Goal: Task Accomplishment & Management: Manage account settings

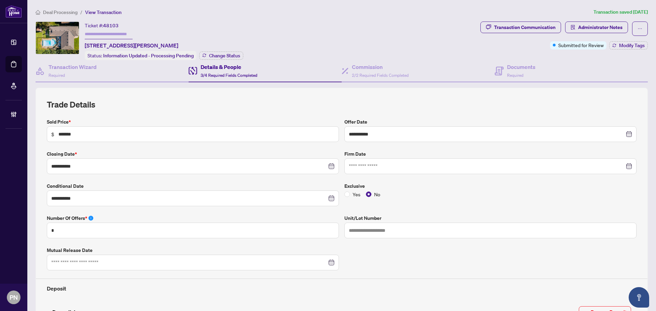
click at [51, 15] on li "Deal Processing" at bounding box center [57, 12] width 42 height 8
click at [58, 12] on span "Deal Processing" at bounding box center [60, 12] width 35 height 6
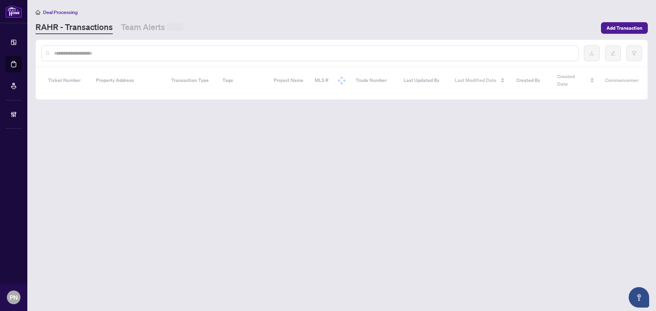
click at [157, 53] on input "text" at bounding box center [313, 54] width 519 height 8
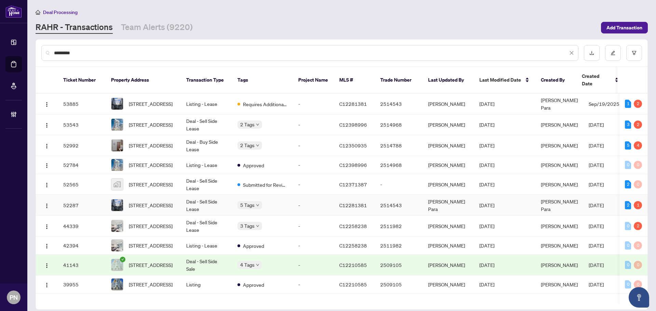
type input "*********"
click at [188, 196] on td "Deal - Sell Side Lease" at bounding box center [206, 205] width 51 height 21
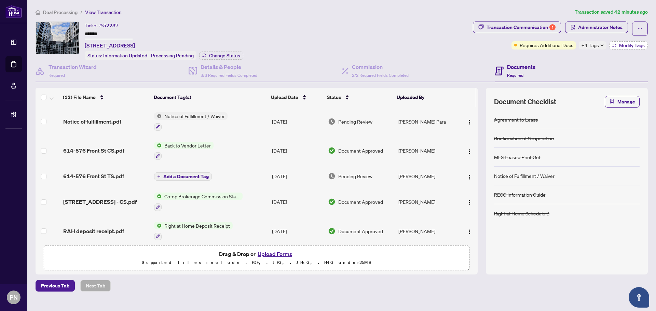
click at [619, 44] on span "Modify Tags" at bounding box center [632, 45] width 26 height 5
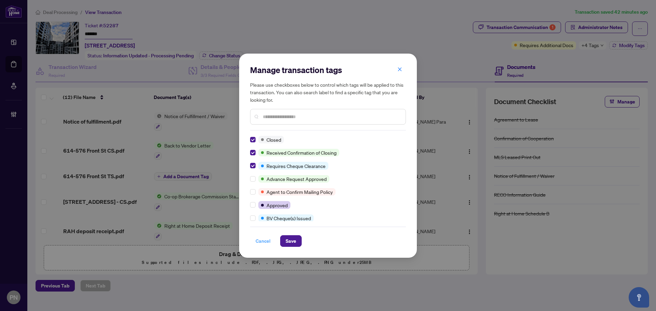
click at [268, 241] on span "Cancel" at bounding box center [263, 241] width 15 height 11
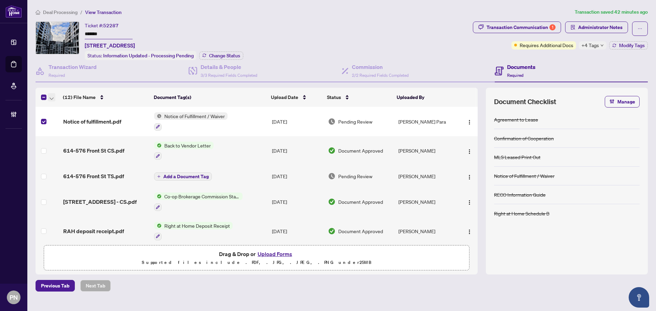
click at [51, 98] on icon "button" at bounding box center [52, 98] width 4 height 2
click at [54, 108] on span "Open Selected in New Tab(s)" at bounding box center [83, 109] width 61 height 8
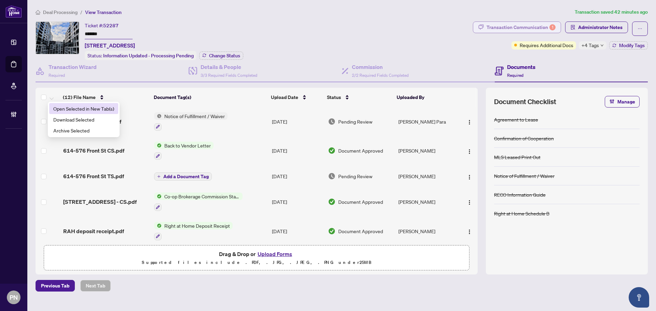
click at [516, 26] on div "Transaction Communication 1" at bounding box center [521, 27] width 69 height 11
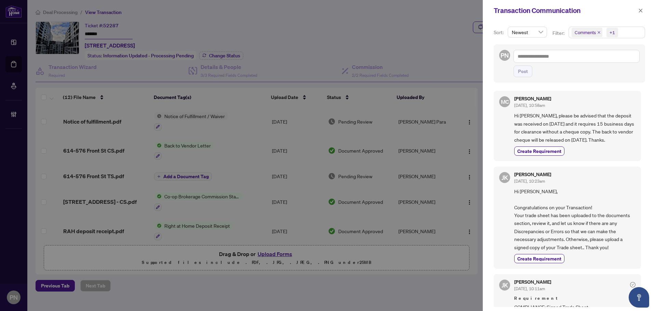
click at [598, 34] on icon "close" at bounding box center [598, 32] width 3 height 3
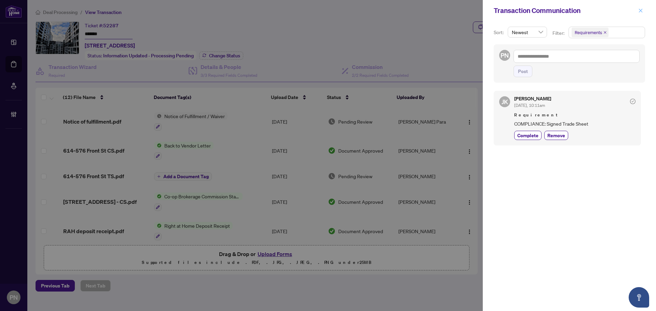
click at [643, 12] on icon "close" at bounding box center [640, 10] width 5 height 5
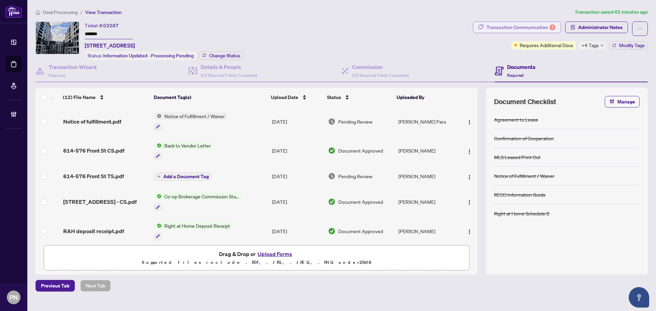
click at [545, 26] on div "Transaction Communication 1" at bounding box center [521, 27] width 69 height 11
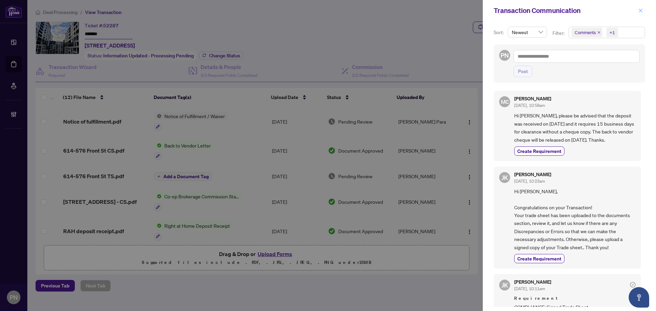
click at [636, 9] on button "button" at bounding box center [640, 10] width 9 height 8
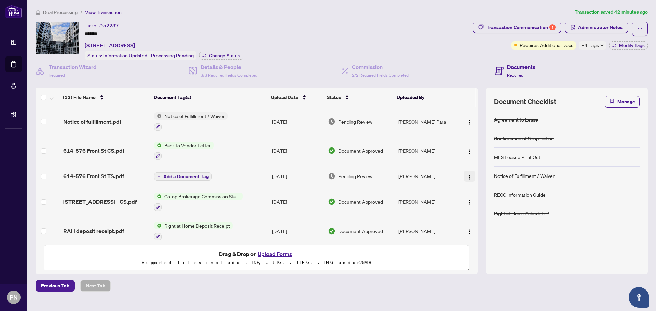
click at [467, 176] on img "button" at bounding box center [469, 177] width 5 height 5
click at [488, 233] on span "Document Permissions" at bounding box center [500, 233] width 65 height 8
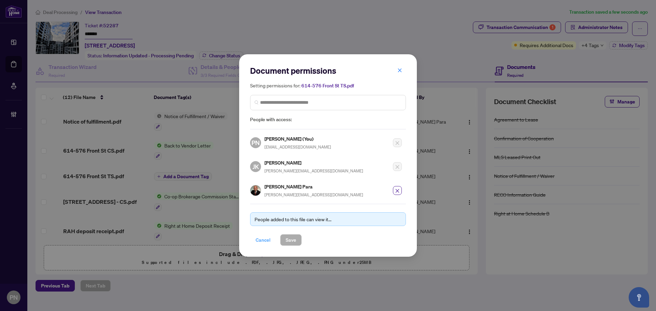
click at [265, 242] on span "Cancel" at bounding box center [263, 240] width 15 height 11
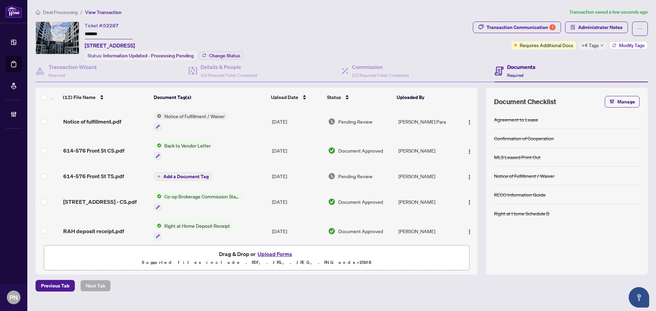
click at [626, 45] on span "Modify Tags" at bounding box center [632, 45] width 26 height 5
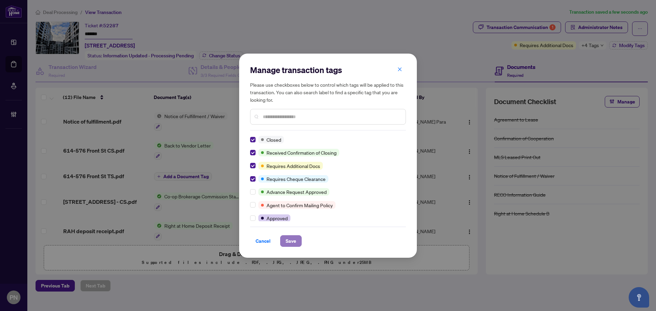
click at [289, 243] on span "Save" at bounding box center [291, 241] width 11 height 11
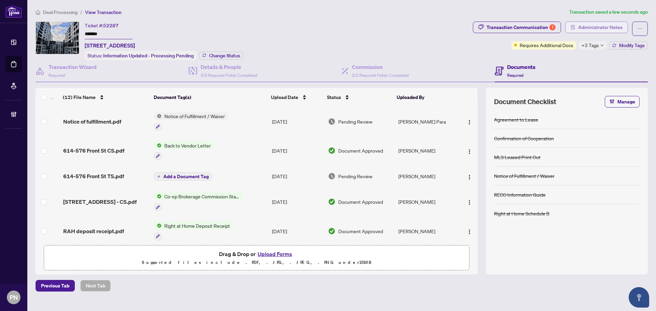
click at [591, 23] on span "Administrator Notes" at bounding box center [600, 27] width 44 height 11
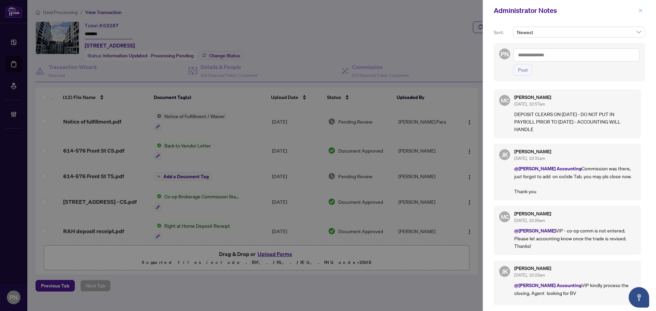
click at [640, 12] on icon "close" at bounding box center [640, 10] width 5 height 5
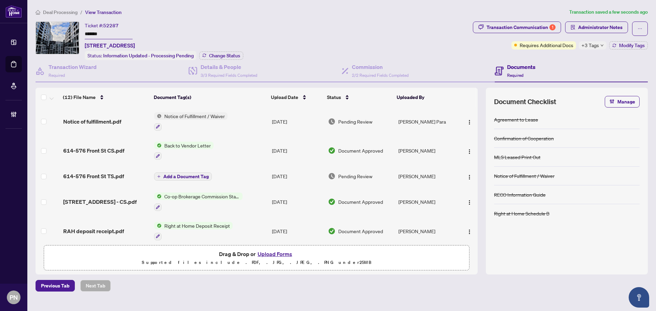
click at [57, 8] on li "Deal Processing" at bounding box center [57, 12] width 42 height 8
click at [56, 13] on span "Deal Processing" at bounding box center [60, 12] width 35 height 6
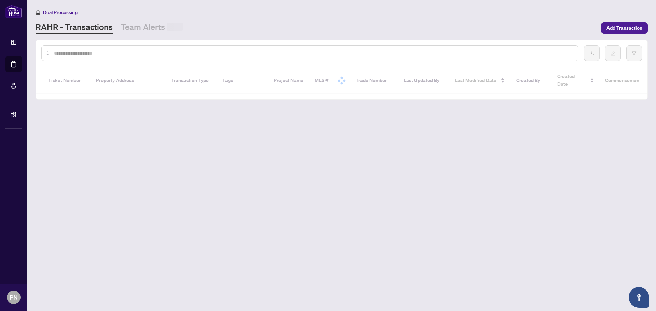
click at [159, 55] on input "text" at bounding box center [313, 54] width 519 height 8
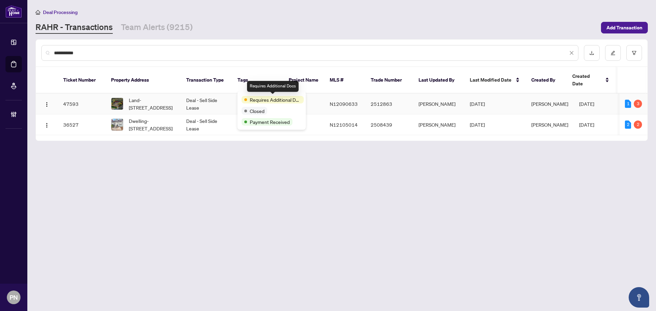
type input "**********"
click at [191, 94] on td "Deal - Sell Side Lease" at bounding box center [206, 104] width 51 height 21
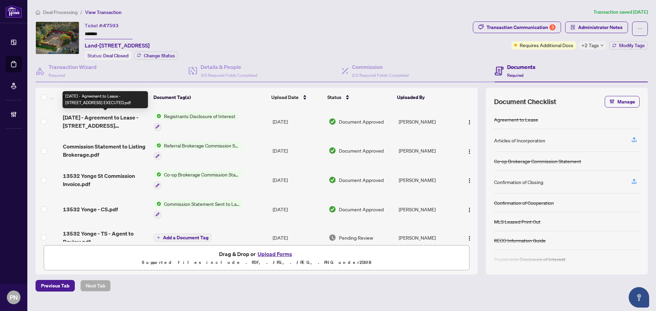
click at [113, 118] on span "[DATE] - Agreement to Lease - [STREET_ADDRESS] EXECUTED.pdf" at bounding box center [105, 121] width 85 height 16
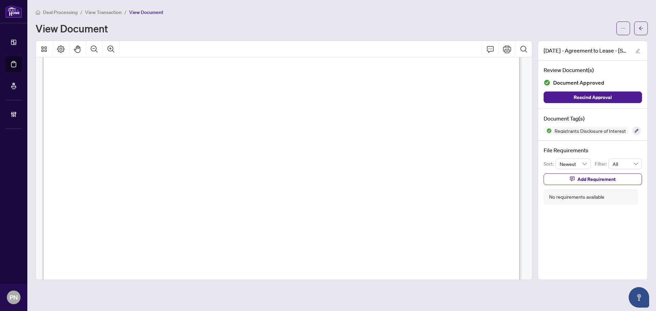
scroll to position [8051, 0]
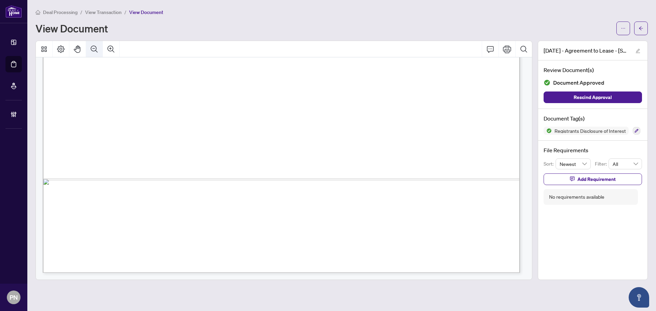
click at [97, 48] on icon "Zoom Out" at bounding box center [94, 49] width 8 height 8
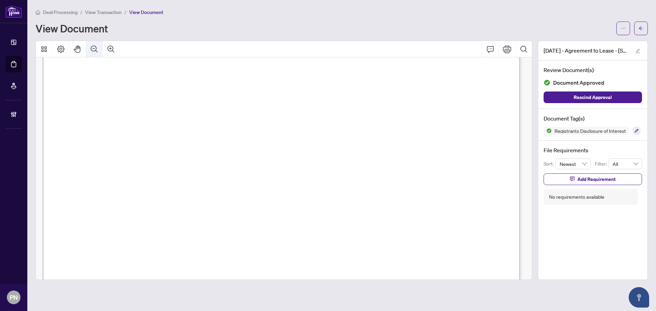
click at [97, 48] on icon "Zoom Out" at bounding box center [94, 49] width 8 height 8
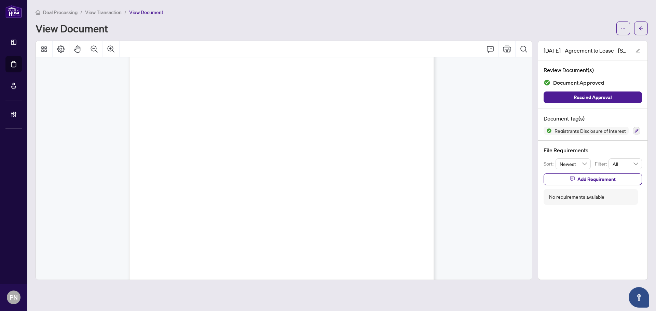
scroll to position [4940, 0]
click at [622, 30] on icon "ellipsis" at bounding box center [623, 28] width 5 height 5
click at [603, 43] on span "Download" at bounding box center [599, 43] width 52 height 8
click at [65, 12] on span "Deal Processing" at bounding box center [60, 12] width 35 height 6
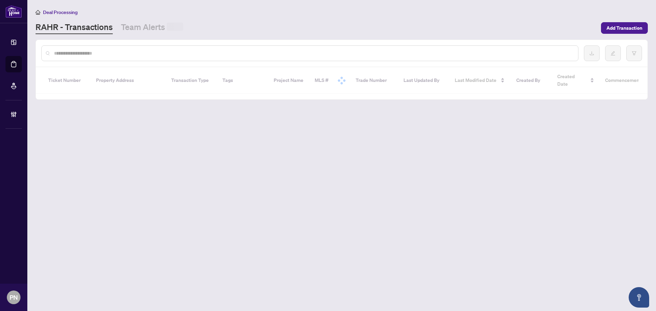
click at [121, 53] on input "text" at bounding box center [313, 54] width 519 height 8
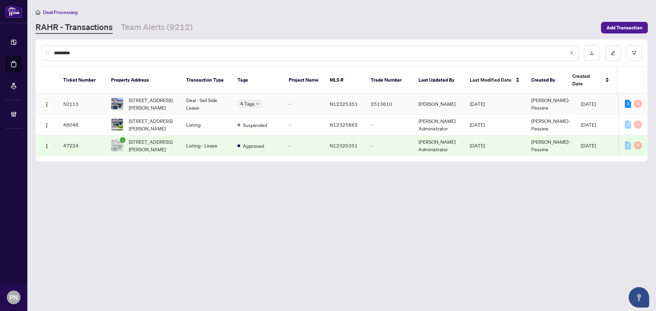
type input "*********"
click at [197, 98] on td "Deal - Sell Side Lease" at bounding box center [206, 104] width 51 height 21
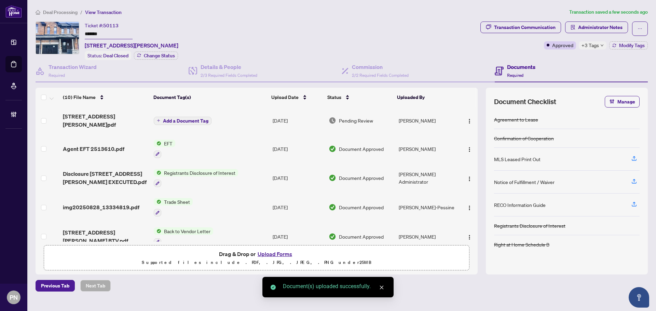
click at [172, 120] on span "Add a Document Tag" at bounding box center [185, 121] width 45 height 5
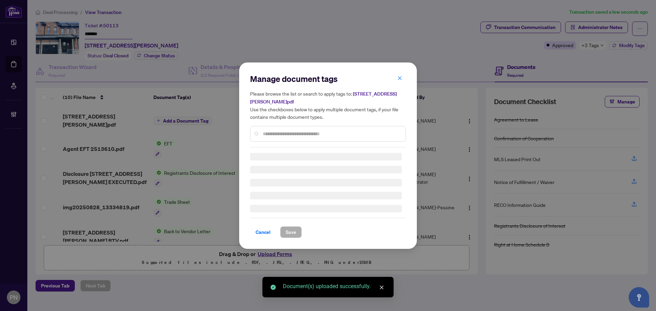
click at [318, 132] on input "text" at bounding box center [331, 134] width 137 height 8
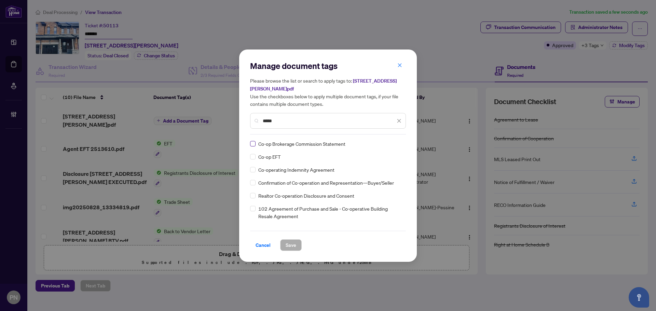
type input "*****"
click at [395, 144] on div at bounding box center [395, 143] width 13 height 7
click at [375, 180] on div "Approved" at bounding box center [373, 177] width 44 height 8
click at [293, 246] on span "Save" at bounding box center [291, 245] width 11 height 11
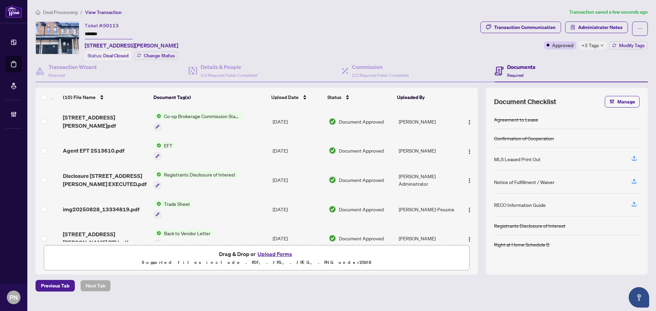
click at [60, 13] on span "Deal Processing" at bounding box center [60, 12] width 35 height 6
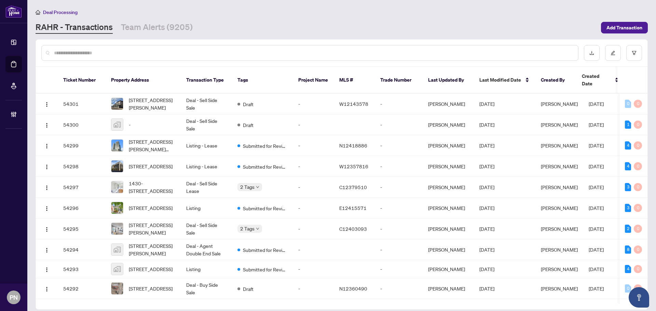
click at [128, 53] on input "text" at bounding box center [313, 53] width 519 height 8
click at [137, 48] on div at bounding box center [309, 53] width 537 height 16
click at [132, 53] on input "text" at bounding box center [313, 53] width 519 height 8
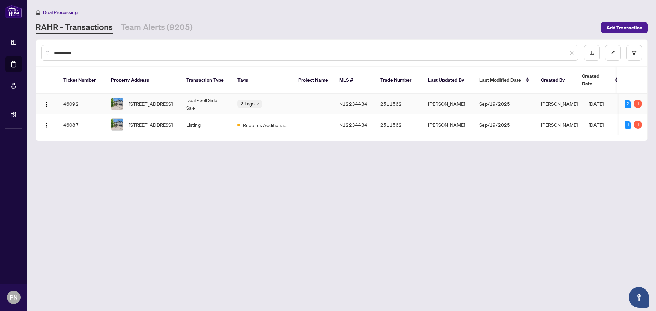
type input "**********"
click at [209, 96] on td "Deal - Sell Side Sale" at bounding box center [206, 104] width 51 height 21
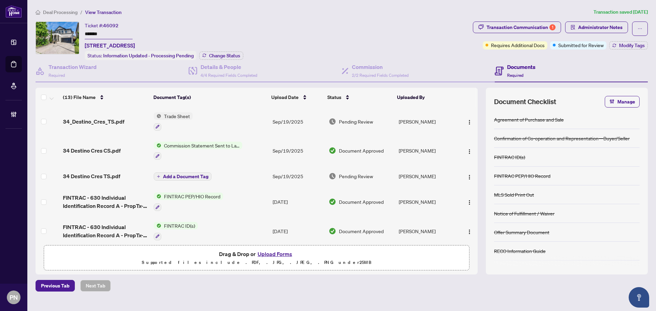
click at [65, 11] on span "Deal Processing" at bounding box center [60, 12] width 35 height 6
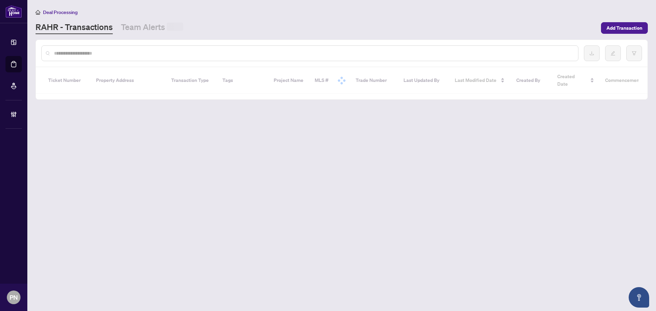
click at [167, 51] on input "text" at bounding box center [313, 54] width 519 height 8
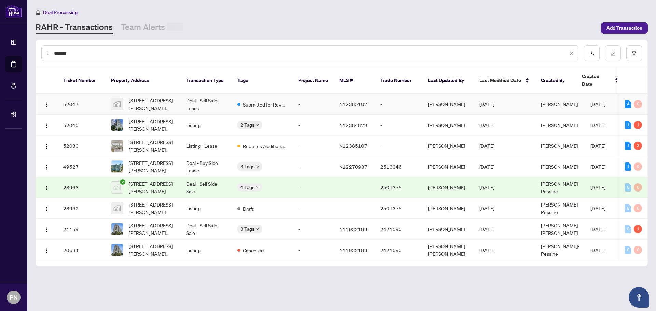
type input "*******"
click at [195, 96] on td "Deal - Sell Side Lease" at bounding box center [206, 104] width 51 height 21
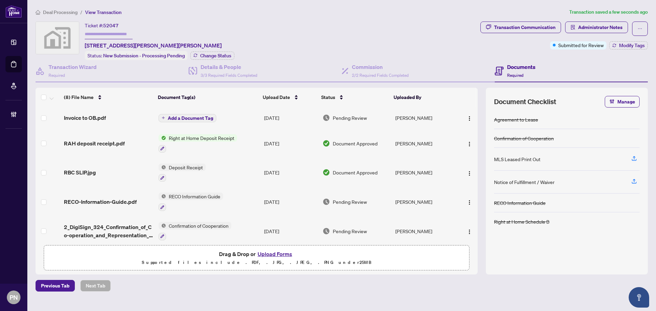
click at [56, 11] on span "Deal Processing" at bounding box center [60, 12] width 35 height 6
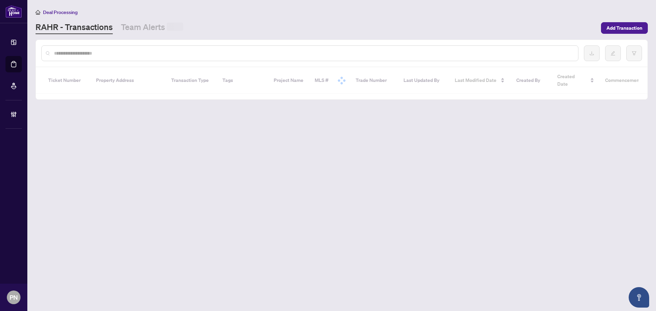
click at [122, 56] on input "text" at bounding box center [313, 54] width 519 height 8
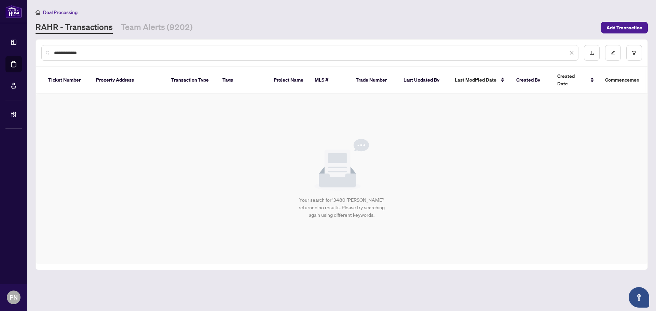
click at [58, 53] on input "**********" at bounding box center [311, 53] width 514 height 8
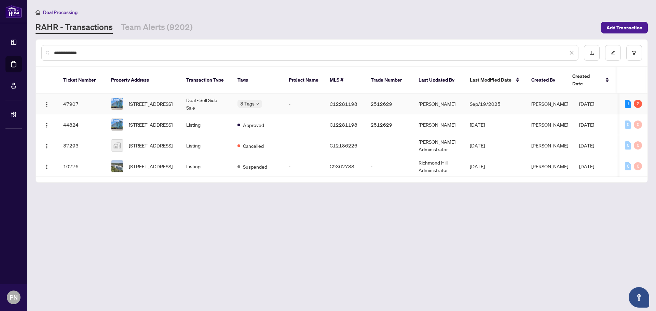
type input "**********"
click at [202, 97] on td "Deal - Sell Side Sale" at bounding box center [206, 104] width 51 height 21
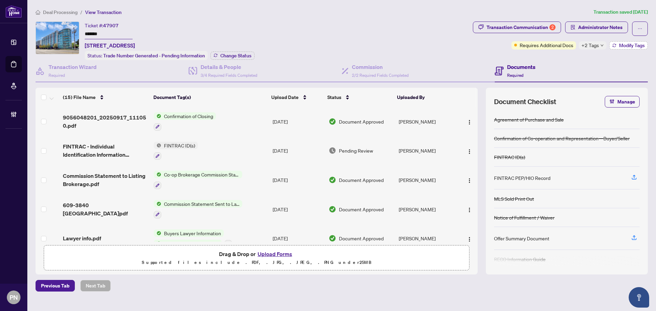
click at [629, 47] on span "Modify Tags" at bounding box center [632, 45] width 26 height 5
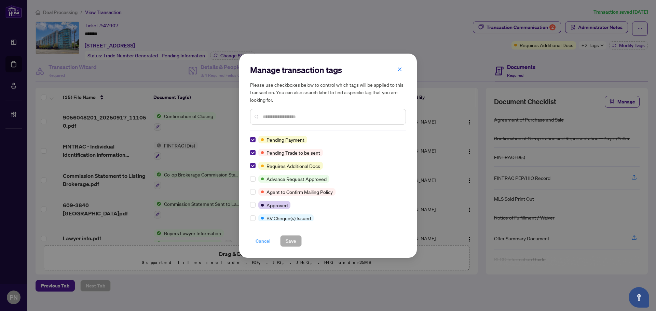
click at [267, 241] on span "Cancel" at bounding box center [263, 241] width 15 height 11
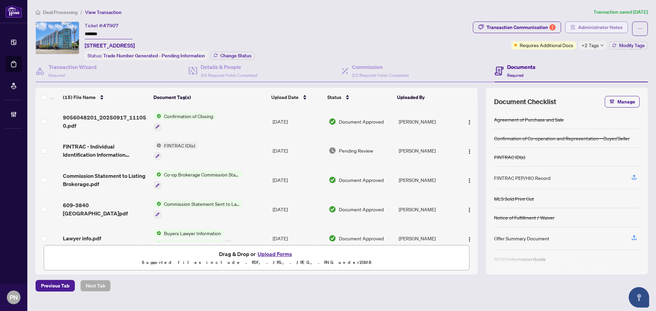
click at [582, 26] on span "Administrator Notes" at bounding box center [600, 27] width 44 height 11
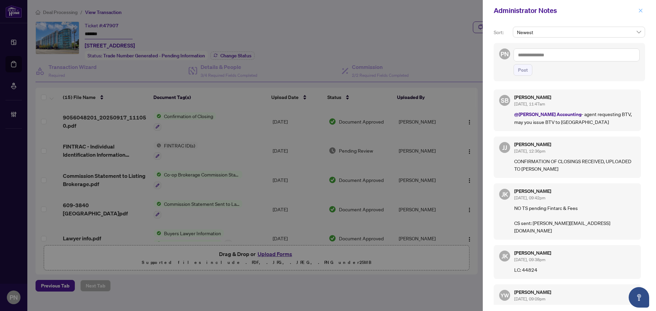
click at [642, 14] on span "button" at bounding box center [640, 10] width 5 height 11
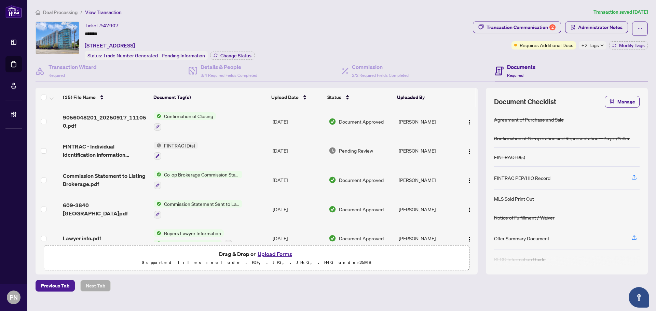
click at [137, 117] on span "9056048201_20250917_111050.pdf" at bounding box center [105, 121] width 85 height 16
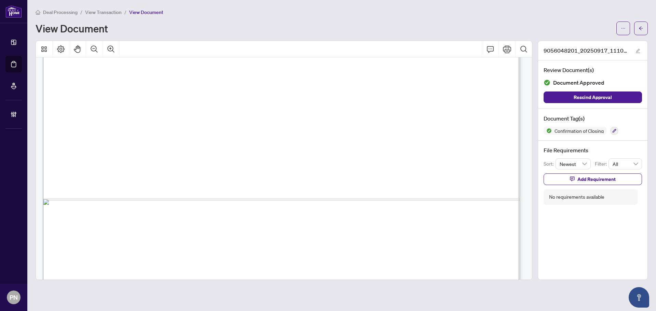
scroll to position [446, 0]
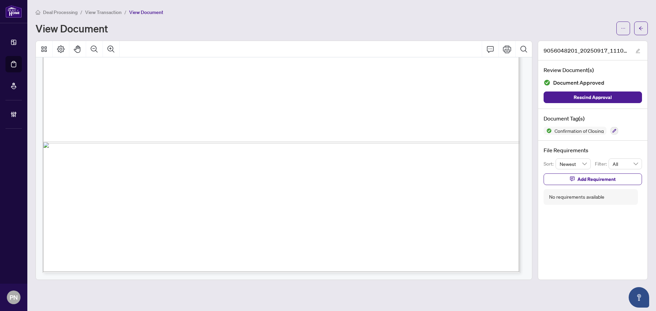
click at [110, 11] on span "View Transaction" at bounding box center [103, 12] width 37 height 6
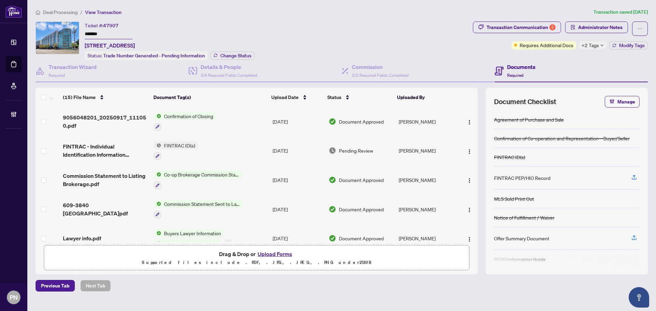
click at [110, 122] on span "9056048201_20250917_111050.pdf" at bounding box center [105, 121] width 85 height 16
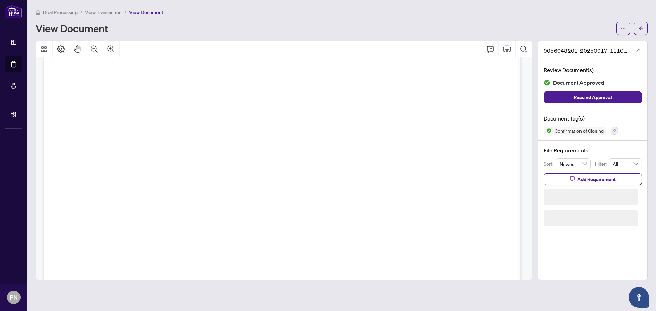
scroll to position [137, 0]
click at [95, 10] on span "View Transaction" at bounding box center [103, 12] width 37 height 6
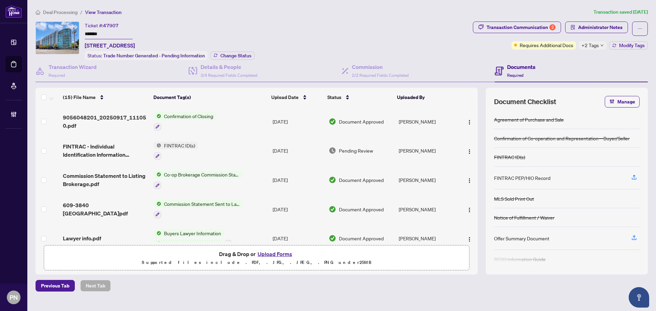
click at [63, 10] on span "Deal Processing" at bounding box center [60, 12] width 35 height 6
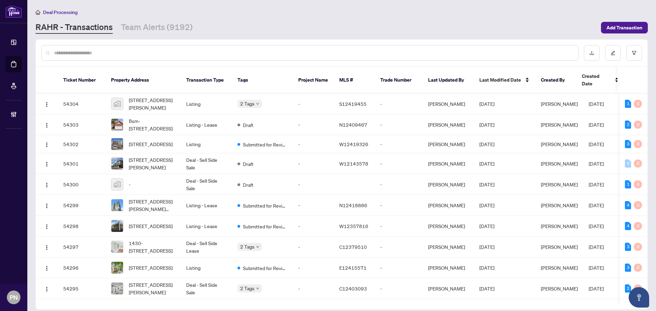
click at [149, 60] on div at bounding box center [342, 53] width 612 height 27
click at [151, 57] on div at bounding box center [309, 53] width 537 height 16
click at [154, 55] on input "text" at bounding box center [313, 53] width 519 height 8
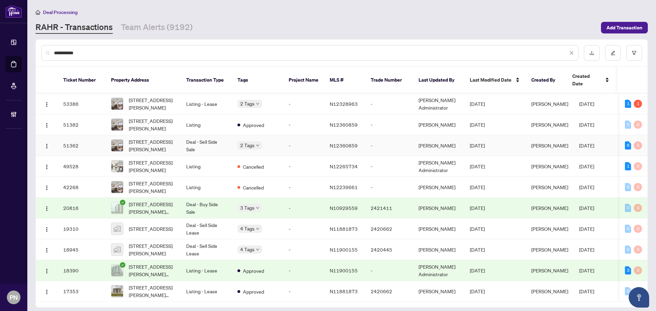
type input "**********"
click at [202, 136] on td "Deal - Sell Side Sale" at bounding box center [206, 145] width 51 height 21
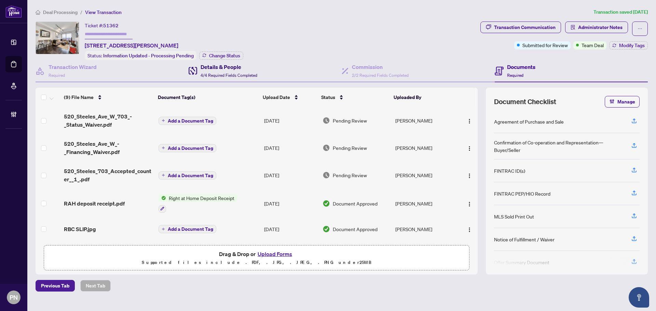
click at [216, 73] on span "4/4 Required Fields Completed" at bounding box center [229, 75] width 57 height 5
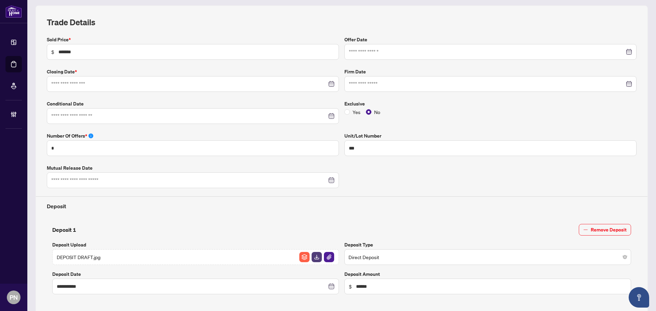
type input "**********"
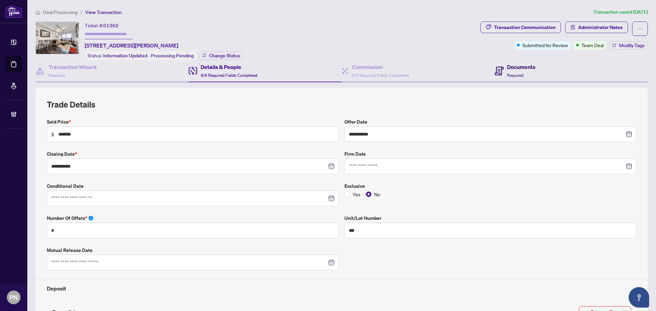
click at [512, 67] on h4 "Documents" at bounding box center [521, 67] width 28 height 8
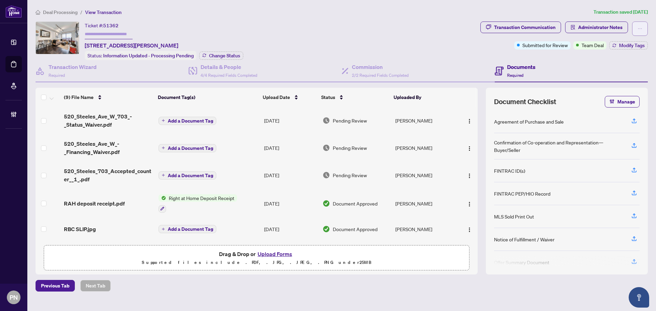
click at [641, 30] on icon "ellipsis" at bounding box center [640, 28] width 5 height 5
click at [626, 45] on span "Transaction Permissions" at bounding box center [616, 44] width 52 height 8
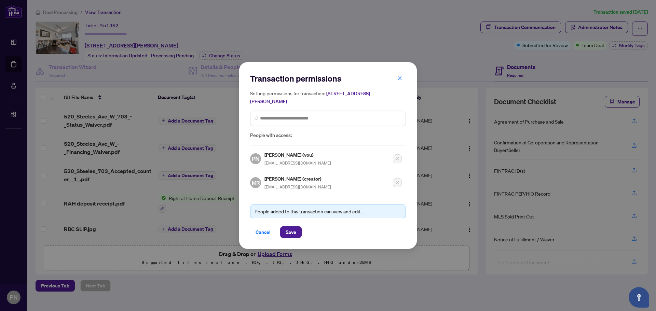
click at [285, 186] on span "[EMAIL_ADDRESS][DOMAIN_NAME]" at bounding box center [298, 187] width 67 height 5
copy div "[EMAIL_ADDRESS][DOMAIN_NAME]"
click at [270, 236] on span "Cancel" at bounding box center [263, 232] width 15 height 11
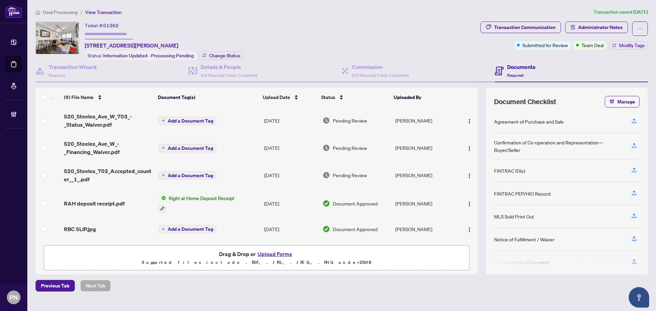
drag, startPoint x: 64, startPoint y: 12, endPoint x: 159, endPoint y: 39, distance: 98.7
click at [64, 12] on span "Deal Processing" at bounding box center [60, 12] width 35 height 6
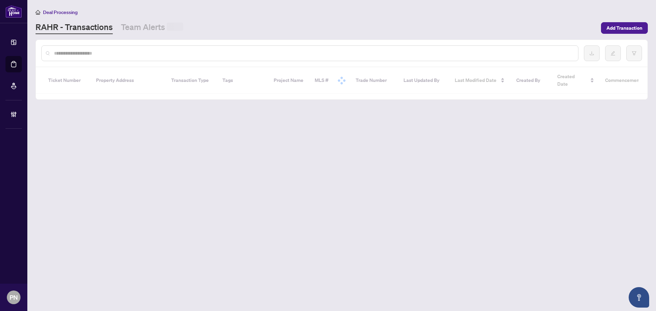
click at [171, 51] on input "text" at bounding box center [313, 54] width 519 height 8
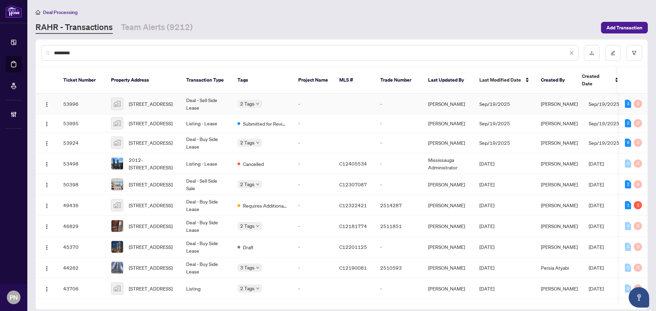
type input "*********"
click at [214, 98] on td "Deal - Sell Side Lease" at bounding box center [206, 104] width 51 height 21
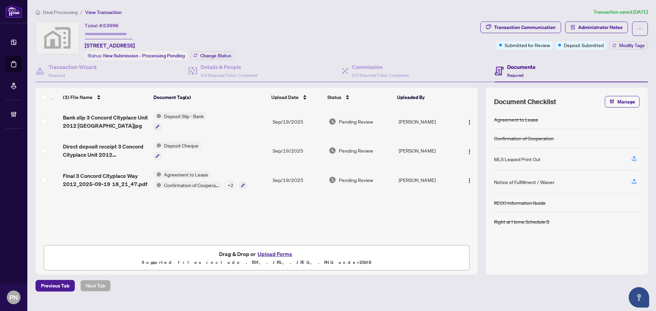
click at [118, 178] on span "Final 3 Concord Cityplace Way 2012_2025-09-19 18_21_47.pdf" at bounding box center [105, 180] width 85 height 16
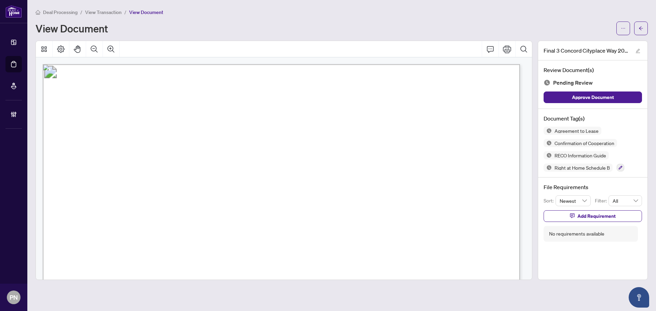
click at [60, 13] on span "Deal Processing" at bounding box center [60, 12] width 35 height 6
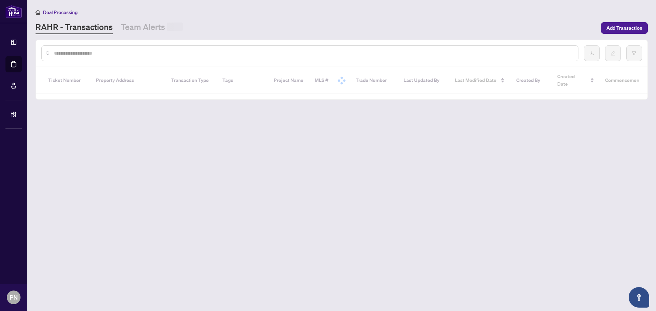
click at [132, 47] on div at bounding box center [309, 53] width 537 height 16
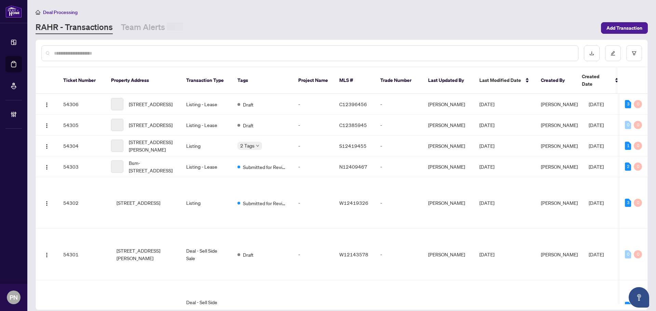
click at [129, 53] on input "text" at bounding box center [313, 54] width 519 height 8
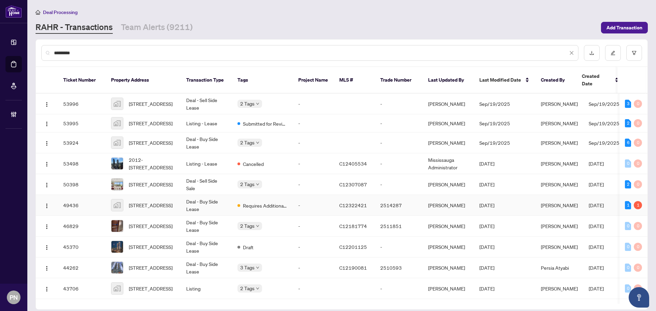
type input "*********"
click at [230, 199] on td "Deal - Buy Side Lease" at bounding box center [206, 205] width 51 height 21
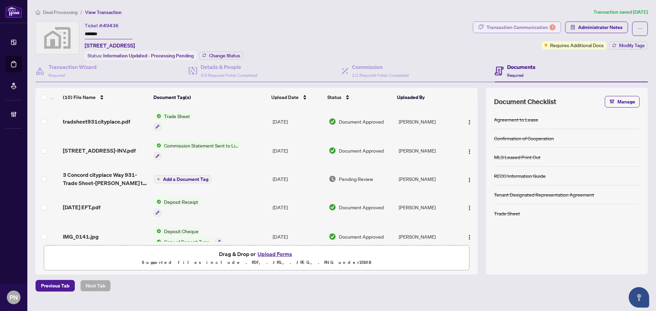
click at [527, 28] on div "Transaction Communication 1" at bounding box center [521, 27] width 69 height 11
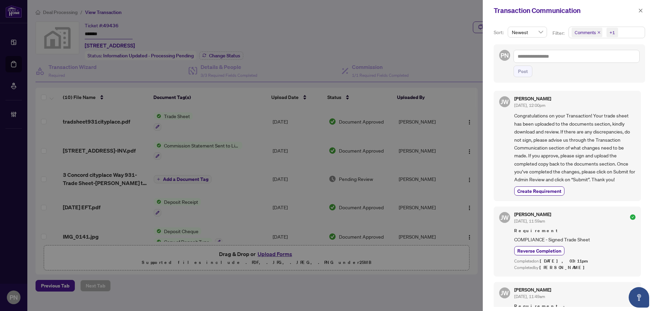
click at [600, 32] on icon "close" at bounding box center [598, 32] width 3 height 3
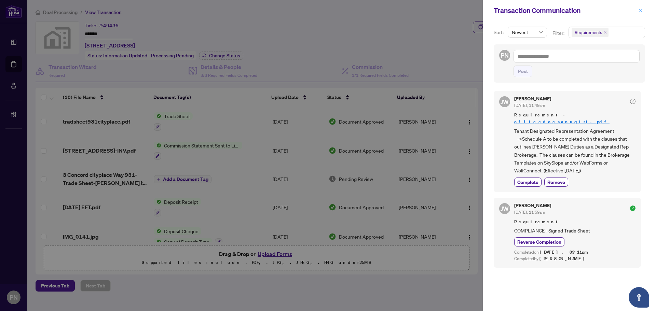
click at [642, 10] on icon "close" at bounding box center [641, 11] width 4 height 4
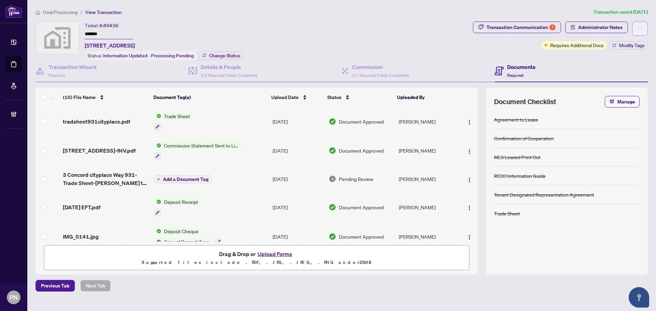
click at [642, 25] on span "button" at bounding box center [640, 28] width 5 height 11
click at [629, 41] on span "Transaction Permissions" at bounding box center [616, 44] width 52 height 8
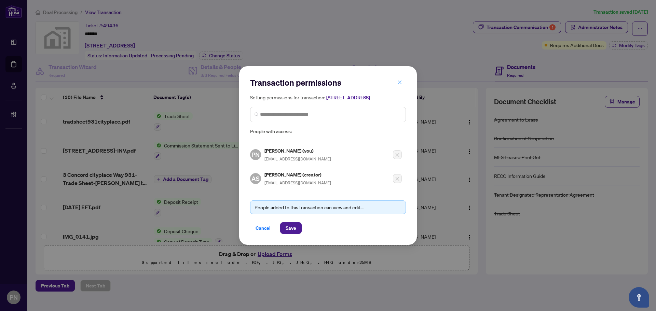
click at [399, 80] on icon "close" at bounding box center [400, 82] width 5 height 5
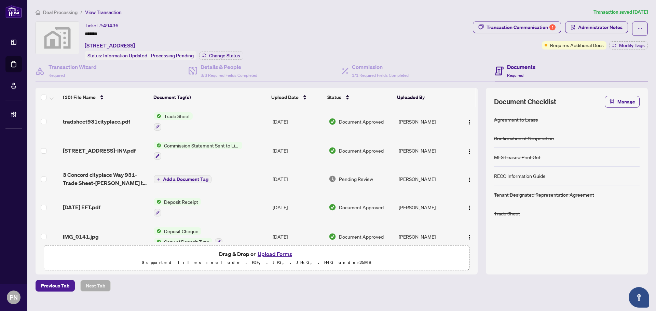
click at [64, 14] on span "Deal Processing" at bounding box center [60, 12] width 35 height 6
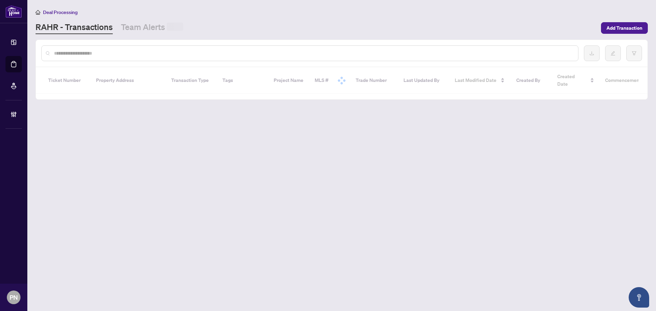
click at [119, 53] on input "text" at bounding box center [313, 54] width 519 height 8
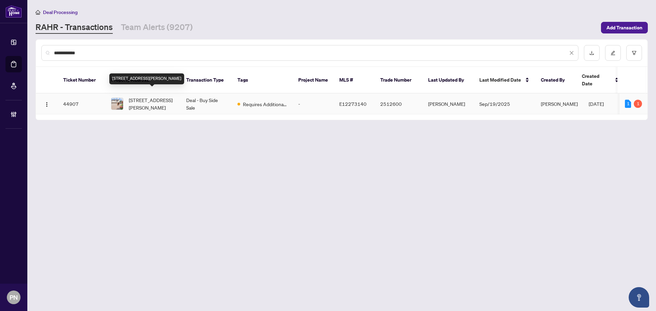
type input "**********"
click at [176, 97] on td "[STREET_ADDRESS][PERSON_NAME]" at bounding box center [143, 104] width 75 height 21
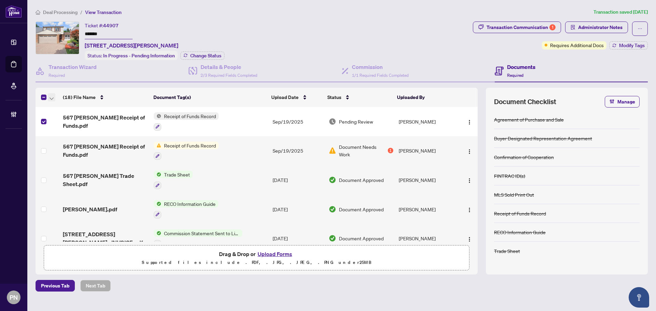
click at [52, 98] on icon "button" at bounding box center [52, 98] width 4 height 3
click at [57, 107] on span "Open Selected in New Tab(s)" at bounding box center [83, 109] width 61 height 8
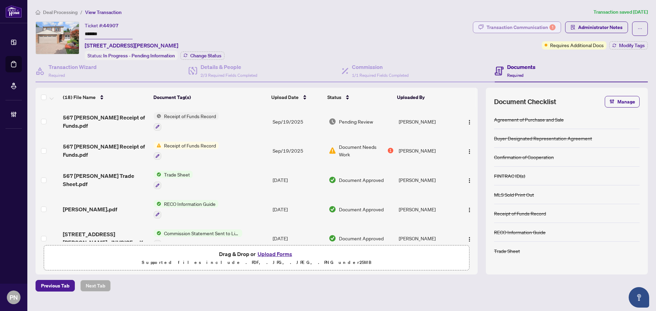
click at [516, 26] on div "Transaction Communication 1" at bounding box center [521, 27] width 69 height 11
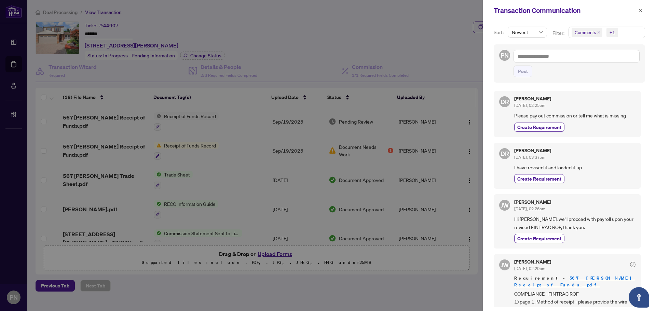
click at [600, 32] on icon "close" at bounding box center [598, 32] width 3 height 3
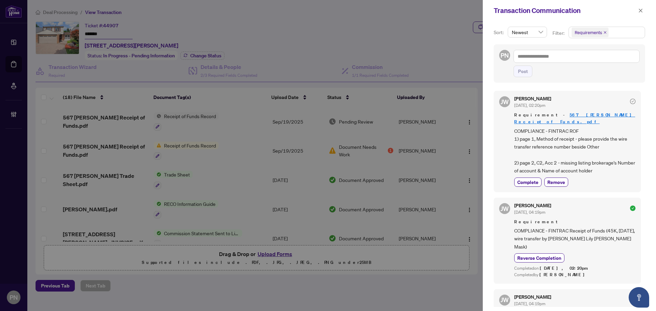
drag, startPoint x: 527, startPoint y: 177, endPoint x: 534, endPoint y: 168, distance: 10.7
click at [527, 179] on span "Complete" at bounding box center [527, 182] width 21 height 7
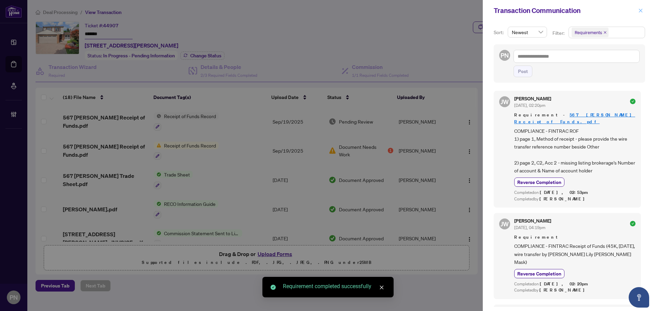
click at [638, 8] on button "button" at bounding box center [640, 10] width 9 height 8
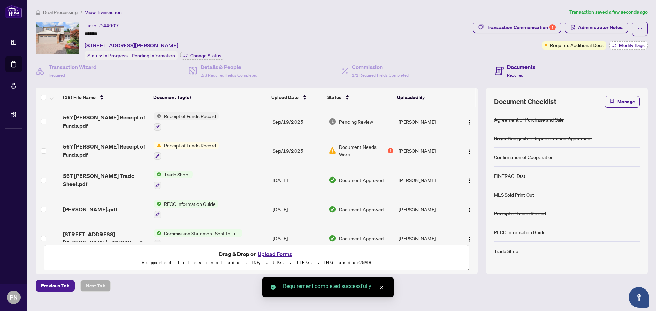
click at [640, 44] on span "Modify Tags" at bounding box center [632, 45] width 26 height 5
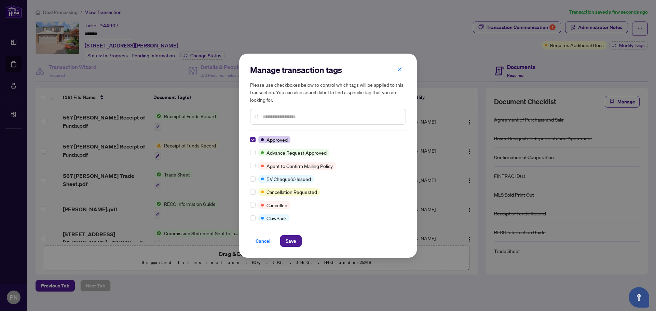
click at [299, 114] on input "text" at bounding box center [331, 117] width 137 height 8
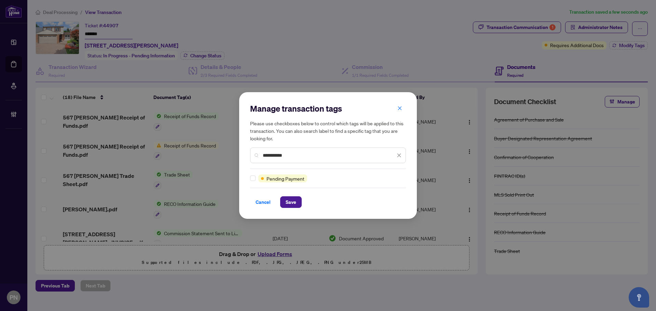
type input "**********"
click at [293, 206] on span "Save" at bounding box center [291, 202] width 11 height 11
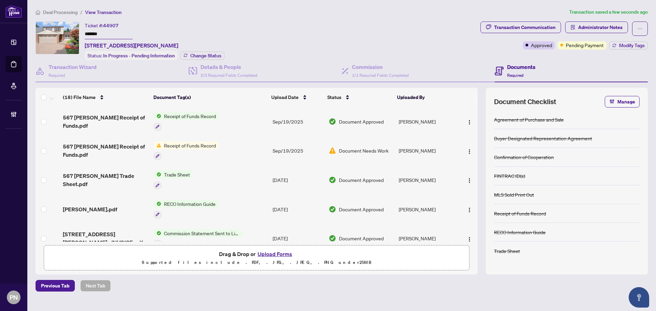
click at [56, 9] on span "Deal Processing" at bounding box center [60, 12] width 35 height 6
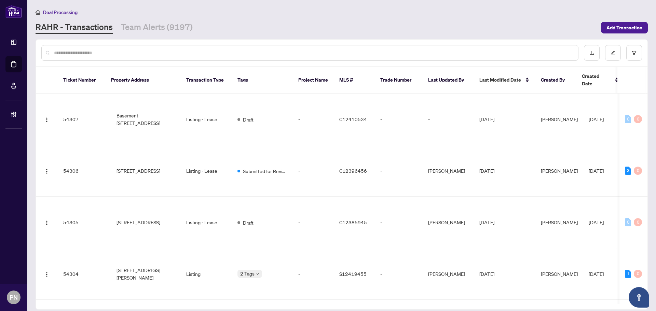
click at [100, 53] on input "text" at bounding box center [313, 53] width 519 height 8
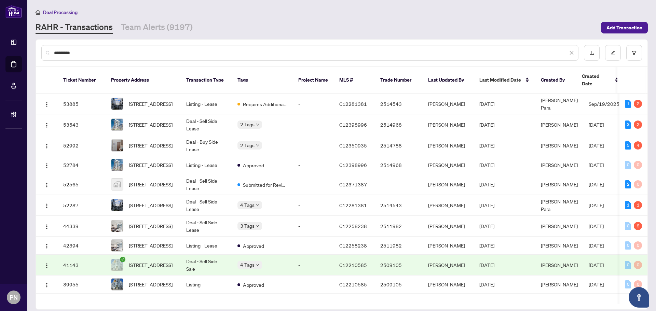
type input "*********"
click at [211, 202] on td "Deal - Sell Side Lease" at bounding box center [206, 205] width 51 height 21
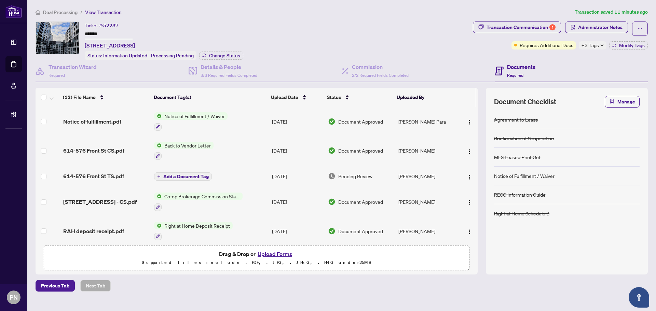
click at [284, 175] on td "[DATE]" at bounding box center [297, 176] width 56 height 22
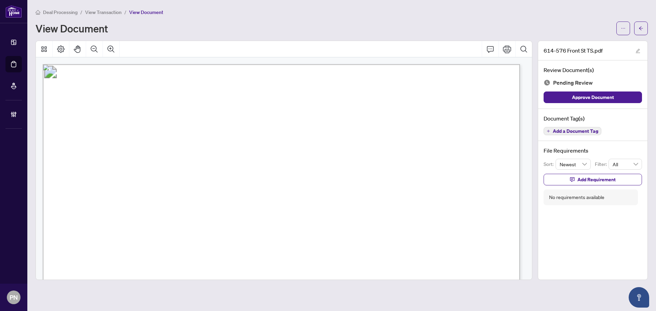
drag, startPoint x: 110, startPoint y: 10, endPoint x: 656, endPoint y: 65, distance: 548.2
click at [110, 10] on span "View Transaction" at bounding box center [103, 12] width 37 height 6
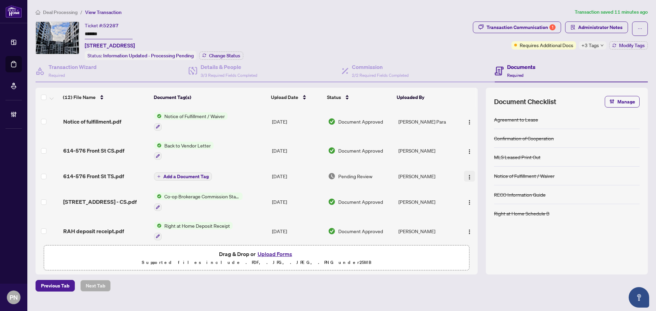
click at [467, 176] on img "button" at bounding box center [469, 177] width 5 height 5
click at [477, 252] on span "Archive" at bounding box center [500, 255] width 65 height 8
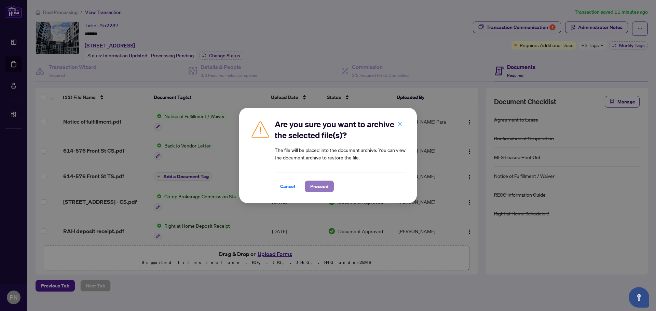
click at [325, 189] on span "Proceed" at bounding box center [319, 186] width 18 height 11
click at [603, 21] on div "Are you sure you want to archive the selected file(s)? The file will be placed …" at bounding box center [328, 155] width 656 height 311
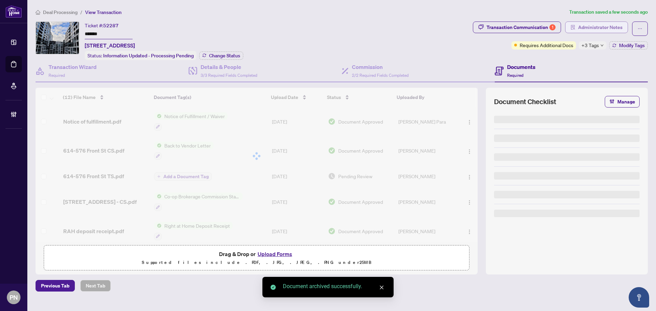
click at [595, 28] on body "Dashboard Deal Processing Mortgage Referrals Brokerage Management PN [PERSON_NA…" at bounding box center [328, 155] width 656 height 311
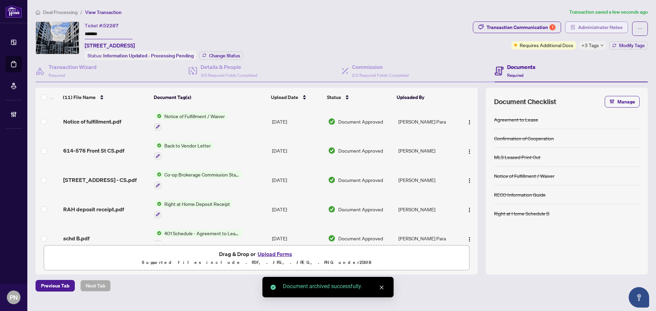
click at [609, 28] on span "Administrator Notes" at bounding box center [600, 27] width 44 height 11
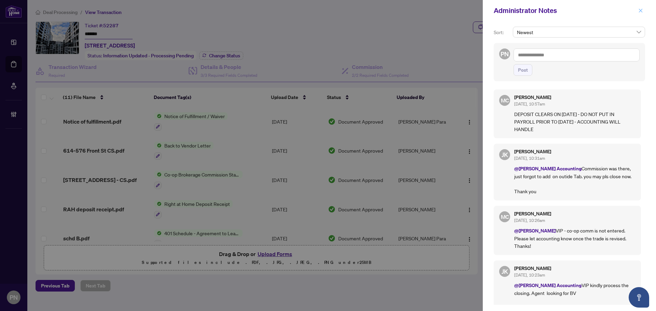
click at [641, 8] on icon "close" at bounding box center [640, 10] width 5 height 5
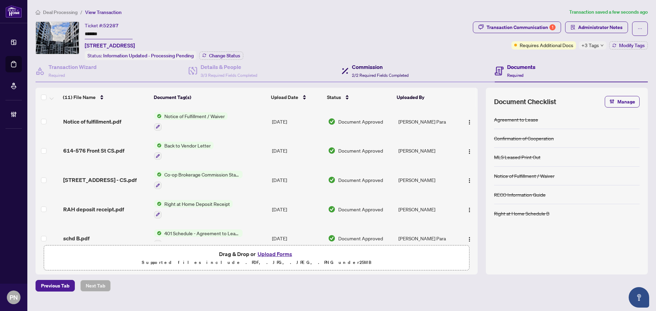
click at [386, 71] on div "Commission 2/2 Required Fields Completed" at bounding box center [380, 71] width 57 height 16
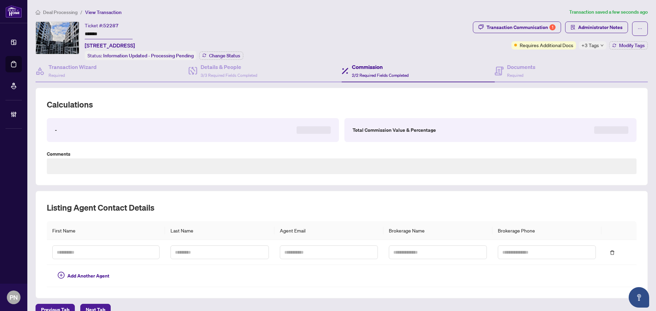
type textarea "**********"
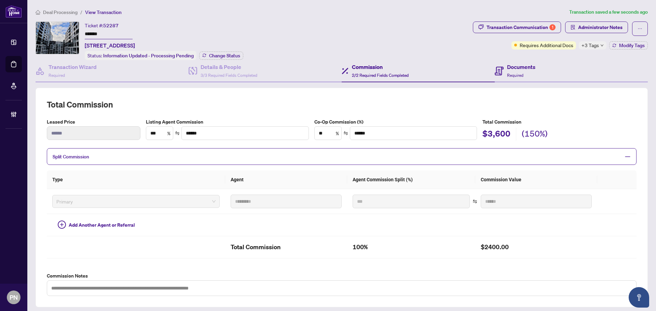
click at [534, 72] on div "Documents Required" at bounding box center [571, 71] width 153 height 22
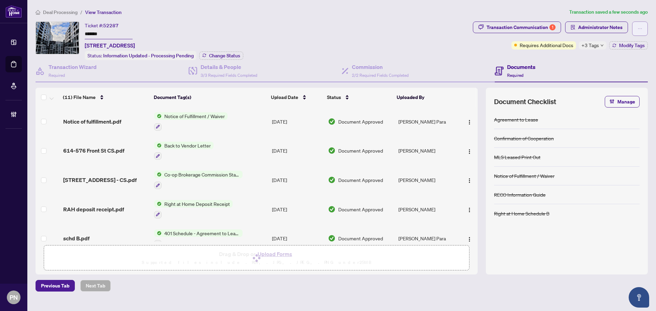
drag, startPoint x: 638, startPoint y: 28, endPoint x: 633, endPoint y: 35, distance: 8.8
click at [639, 28] on icon "ellipsis" at bounding box center [640, 28] width 5 height 5
click at [624, 44] on span "Transaction Permissions" at bounding box center [616, 44] width 52 height 8
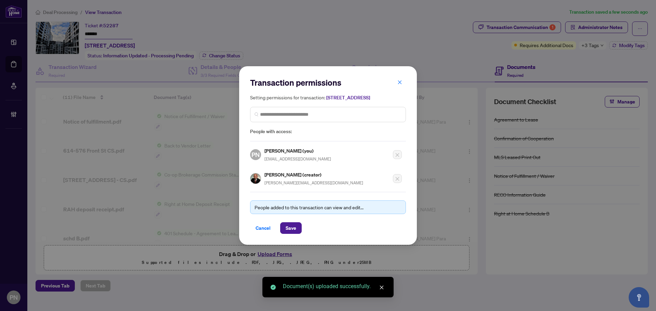
click at [280, 190] on div "Transaction permissions Setting permissions for transaction: [STREET_ADDRESS] P…" at bounding box center [328, 155] width 156 height 157
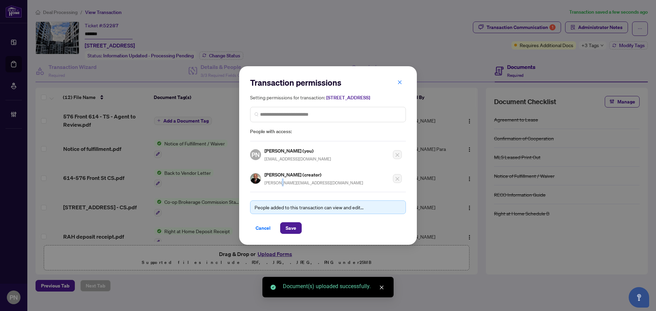
click at [280, 190] on div "Transaction permissions Setting permissions for transaction: [STREET_ADDRESS] P…" at bounding box center [328, 155] width 156 height 157
copy div "[PERSON_NAME][EMAIL_ADDRESS][DOMAIN_NAME]"
click at [267, 227] on span "Cancel" at bounding box center [263, 228] width 15 height 11
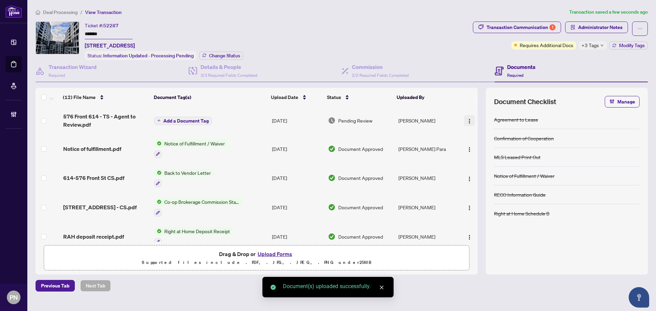
click at [467, 122] on img "button" at bounding box center [469, 121] width 5 height 5
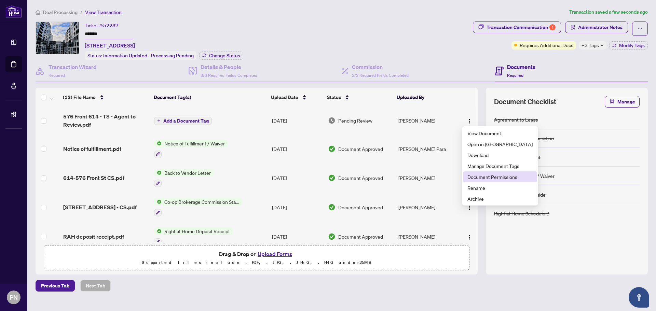
click at [475, 178] on span "Document Permissions" at bounding box center [500, 177] width 65 height 8
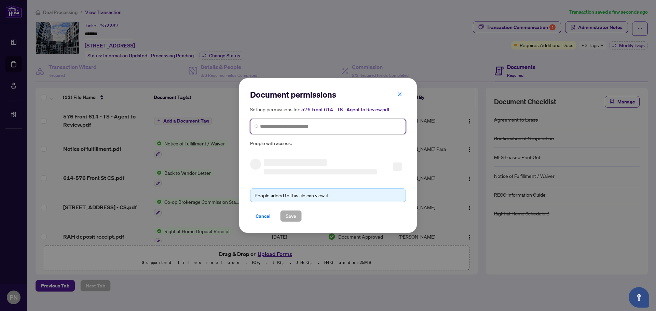
click at [322, 125] on input "search" at bounding box center [331, 126] width 142 height 7
paste input "**********"
type input "**********"
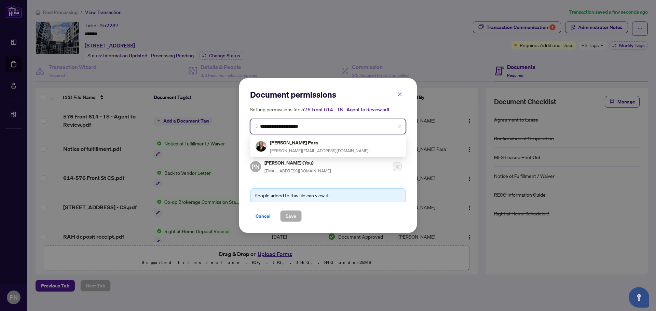
click at [319, 147] on div "[PERSON_NAME] Para [PERSON_NAME][EMAIL_ADDRESS][DOMAIN_NAME]" at bounding box center [328, 147] width 145 height 16
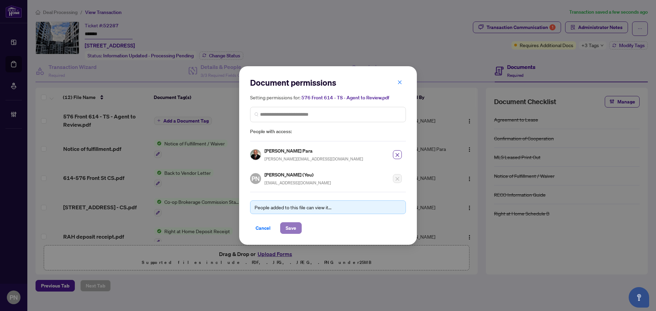
click at [294, 225] on span "Save" at bounding box center [291, 228] width 11 height 11
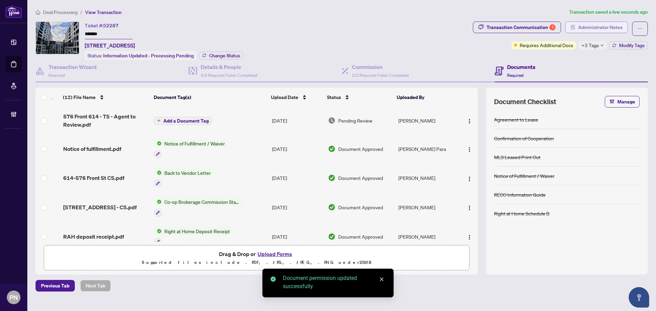
click at [618, 29] on span "Administrator Notes" at bounding box center [600, 27] width 44 height 11
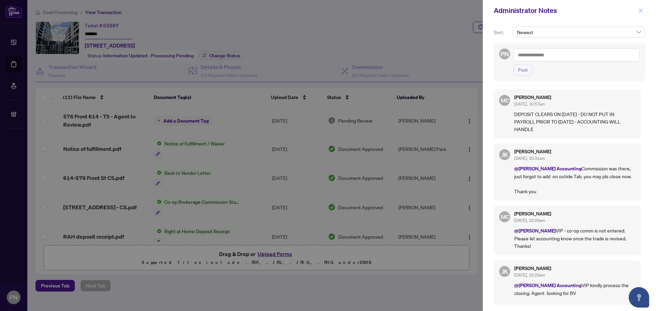
click at [642, 10] on icon "close" at bounding box center [641, 11] width 4 height 4
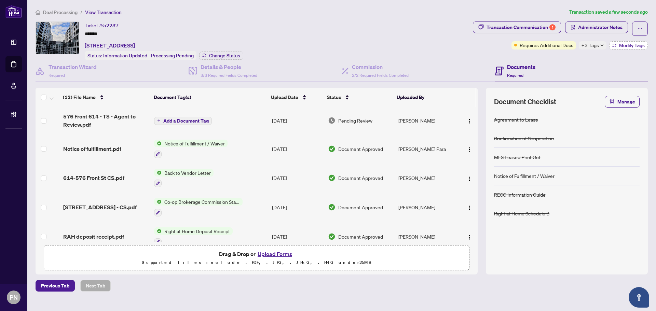
click at [631, 43] on span "Modify Tags" at bounding box center [632, 45] width 26 height 5
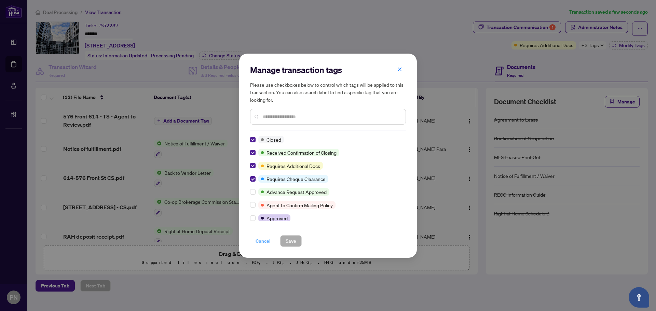
click at [263, 244] on span "Cancel" at bounding box center [263, 241] width 15 height 11
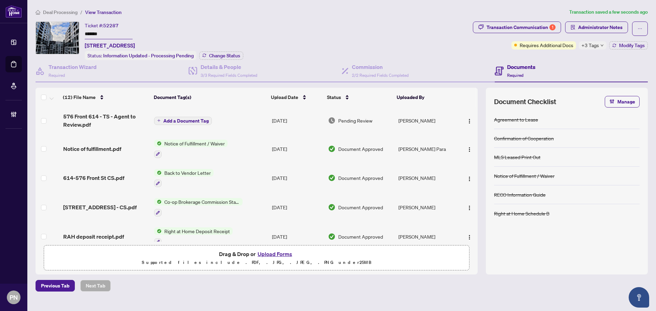
click at [67, 11] on span "Deal Processing" at bounding box center [60, 12] width 35 height 6
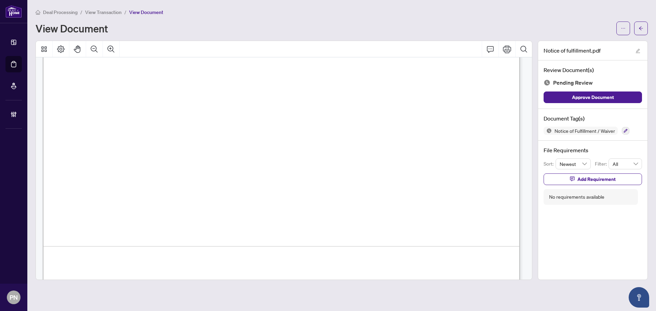
scroll to position [409, 0]
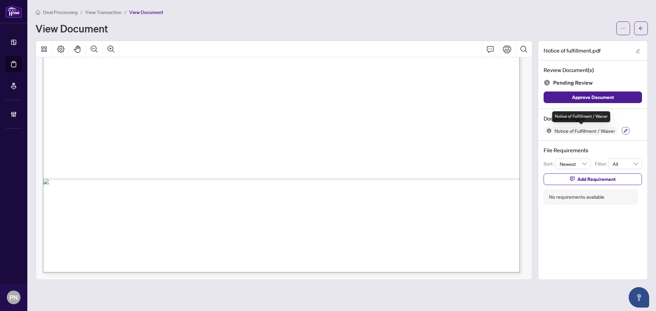
click at [624, 130] on button "button" at bounding box center [626, 131] width 8 height 8
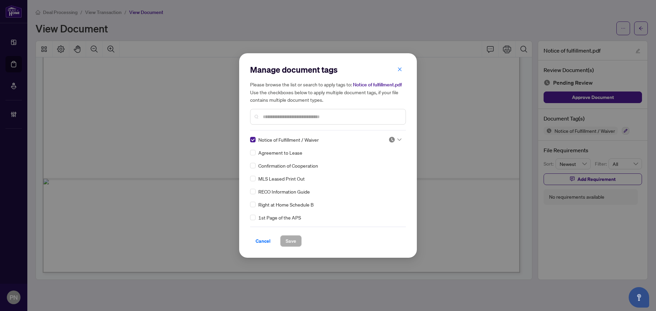
click at [391, 139] on img at bounding box center [392, 139] width 7 height 7
click at [367, 173] on div "Approved" at bounding box center [373, 174] width 44 height 8
click at [293, 240] on span "Save" at bounding box center [291, 241] width 11 height 11
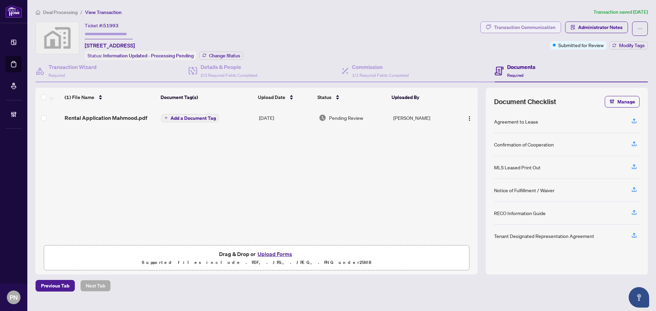
click at [536, 28] on div "Transaction Communication" at bounding box center [525, 27] width 62 height 11
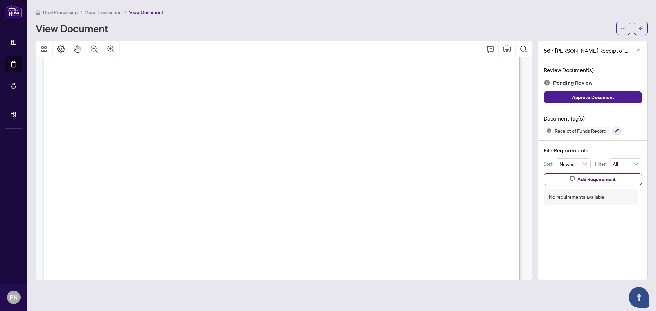
scroll to position [684, 0]
click at [618, 129] on icon "button" at bounding box center [618, 131] width 4 height 4
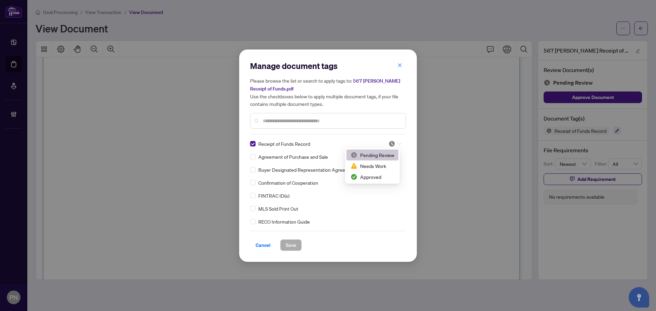
click at [391, 145] on img at bounding box center [392, 143] width 7 height 7
click at [372, 176] on div "Approved" at bounding box center [373, 177] width 44 height 8
click at [297, 246] on button "Save" at bounding box center [291, 246] width 22 height 12
